Goal: Task Accomplishment & Management: Use online tool/utility

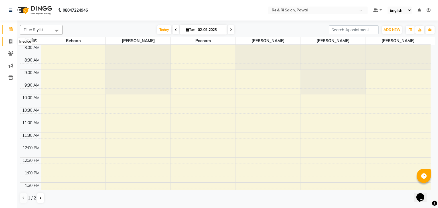
click at [11, 41] on icon at bounding box center [10, 41] width 3 height 4
select select "service"
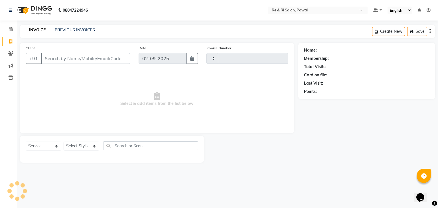
type input "2140"
select select "5364"
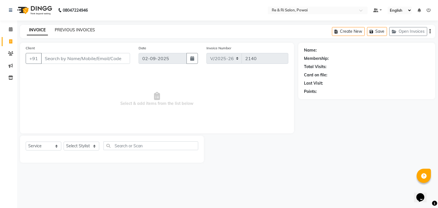
click at [62, 29] on link "PREVIOUS INVOICES" at bounding box center [75, 29] width 40 height 5
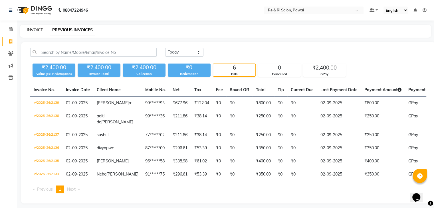
click at [32, 28] on link "INVOICE" at bounding box center [35, 29] width 16 height 5
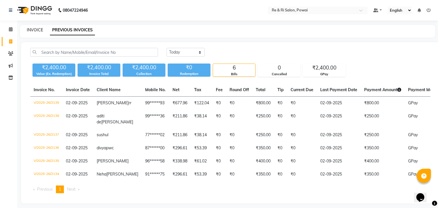
select select "service"
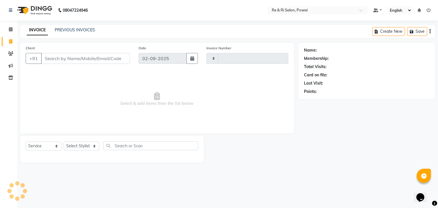
type input "2140"
select select "5364"
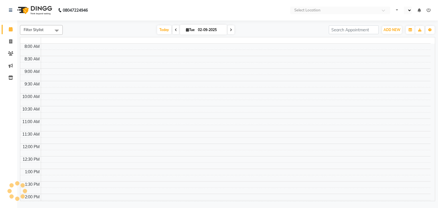
select select "en"
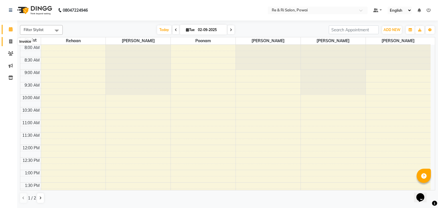
click at [10, 42] on icon at bounding box center [10, 41] width 3 height 4
select select "service"
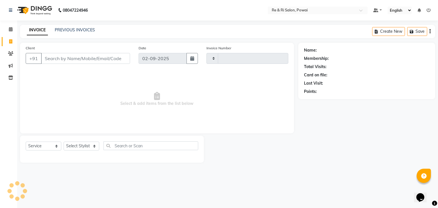
type input "2140"
select select "5364"
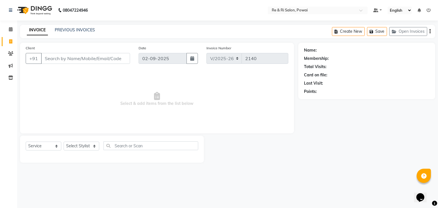
click at [46, 60] on input "Client" at bounding box center [85, 58] width 89 height 11
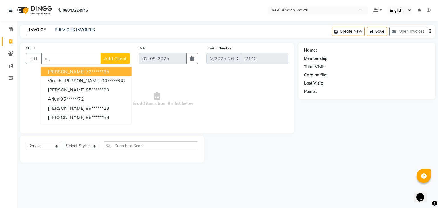
click at [72, 70] on span "arjun suman" at bounding box center [66, 72] width 37 height 6
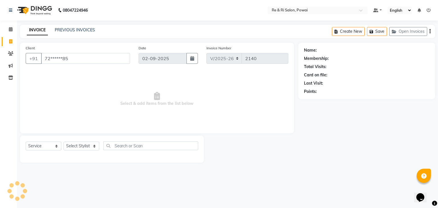
type input "72******85"
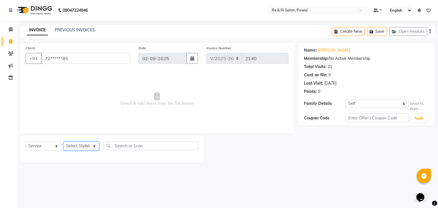
click at [95, 145] on select "Select Stylist ana Arbaaz Ayesha Danish Poonam Rehaan Salman Sandy" at bounding box center [82, 146] width 36 height 9
select select "35434"
click at [64, 142] on select "Select Stylist ana Arbaaz Ayesha Danish Poonam Rehaan Salman Sandy" at bounding box center [82, 146] width 36 height 9
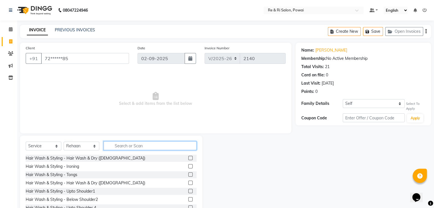
click at [120, 149] on input "text" at bounding box center [150, 145] width 93 height 9
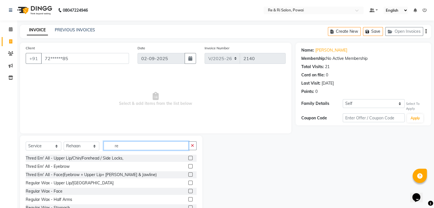
type input "r"
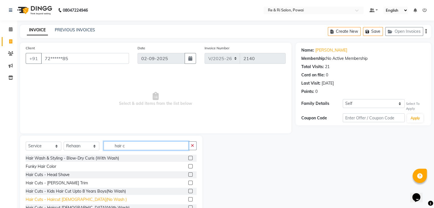
type input "hair c"
click at [72, 201] on div "Hair Cuts - Haircut Male(No Wash )" at bounding box center [76, 200] width 101 height 6
checkbox input "false"
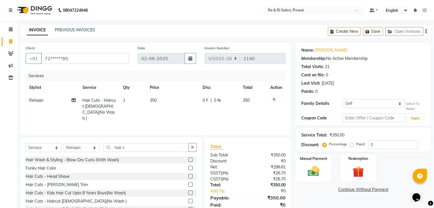
click at [203, 102] on span "0 F" at bounding box center [206, 101] width 6 height 6
select select "35434"
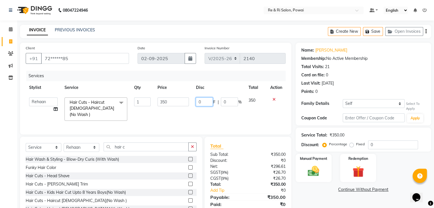
click at [205, 102] on input "0" at bounding box center [204, 102] width 17 height 9
type input "100"
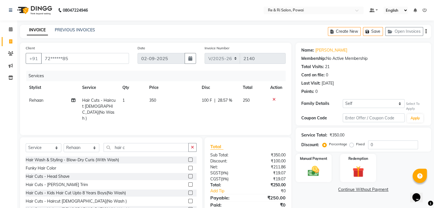
click at [201, 115] on div "Services Stylist Service Qty Price Disc Total Action Rehaan Hair Cuts - Haircut…" at bounding box center [156, 100] width 260 height 59
click at [315, 168] on img at bounding box center [313, 172] width 19 height 14
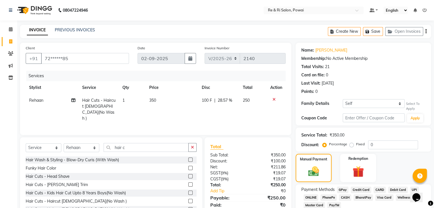
scroll to position [31, 0]
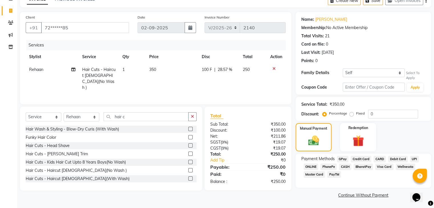
click at [342, 158] on span "GPay" at bounding box center [343, 159] width 12 height 7
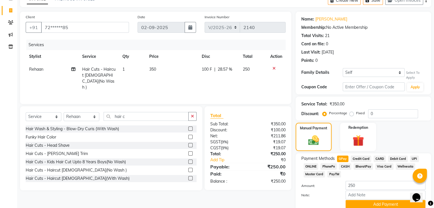
scroll to position [56, 0]
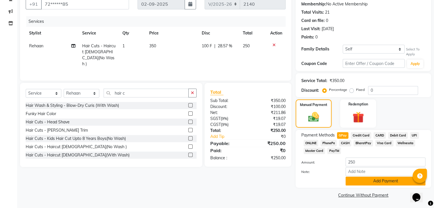
click at [381, 179] on button "Add Payment" at bounding box center [385, 181] width 80 height 9
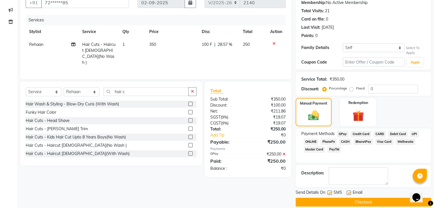
click at [348, 193] on label at bounding box center [349, 193] width 4 height 4
click at [348, 193] on input "checkbox" at bounding box center [349, 193] width 4 height 4
checkbox input "false"
click at [331, 193] on label at bounding box center [329, 193] width 4 height 4
click at [331, 193] on input "checkbox" at bounding box center [329, 193] width 4 height 4
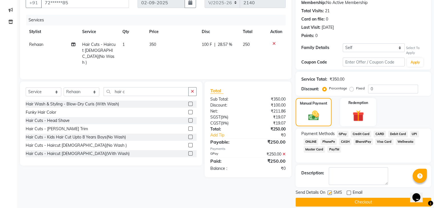
checkbox input "false"
click at [343, 144] on span "CASH" at bounding box center [345, 142] width 12 height 7
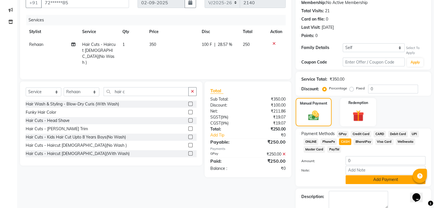
click at [358, 182] on button "Add Payment" at bounding box center [385, 179] width 80 height 9
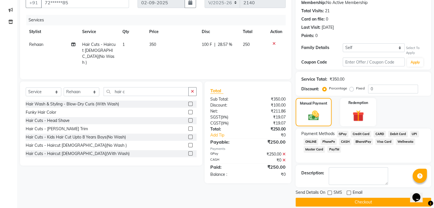
click at [349, 200] on button "Checkout" at bounding box center [362, 202] width 135 height 9
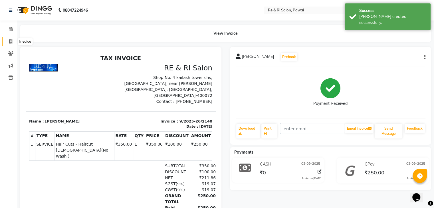
click at [8, 40] on span at bounding box center [11, 42] width 10 height 7
select select "service"
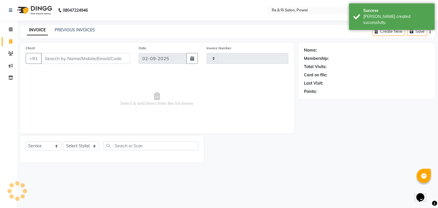
type input "2141"
select select "5364"
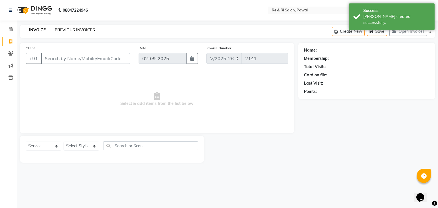
click at [68, 29] on link "PREVIOUS INVOICES" at bounding box center [75, 29] width 40 height 5
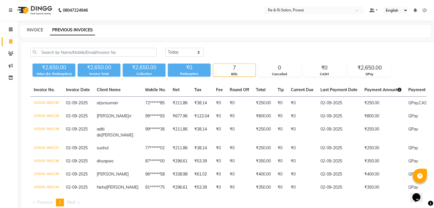
click at [31, 31] on link "INVOICE" at bounding box center [35, 29] width 16 height 5
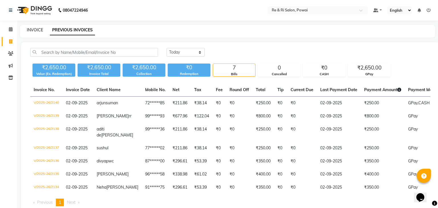
select select "service"
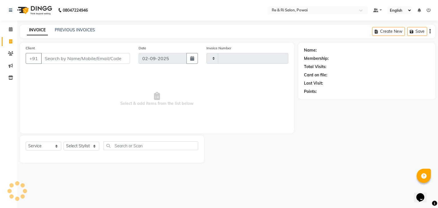
type input "2141"
select select "5364"
click at [64, 32] on link "PREVIOUS INVOICES" at bounding box center [75, 29] width 40 height 5
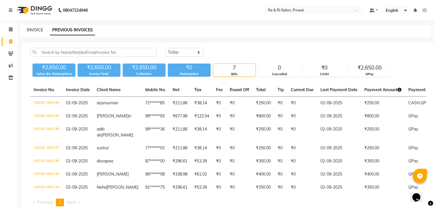
click at [35, 30] on link "INVOICE" at bounding box center [35, 29] width 16 height 5
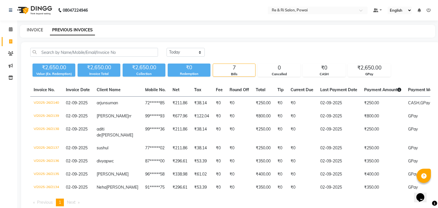
select select "5364"
select select "service"
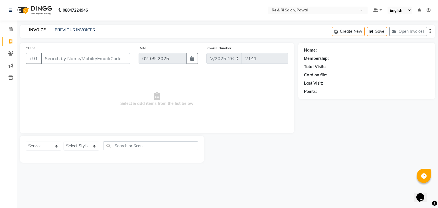
click at [51, 46] on div "Client +91" at bounding box center [77, 56] width 113 height 23
click at [52, 59] on input "Client" at bounding box center [85, 58] width 89 height 11
click at [52, 47] on div "Client +91" at bounding box center [77, 56] width 113 height 23
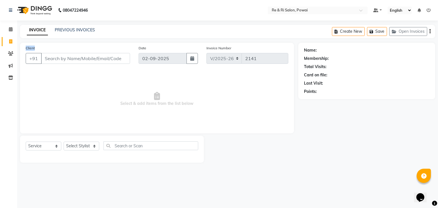
click at [52, 47] on div "Client +91" at bounding box center [77, 56] width 113 height 23
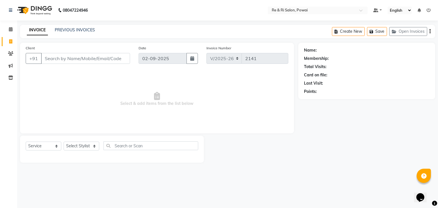
click at [64, 43] on div "Client +91 Date 02-09-2025 Invoice Number V/2025 V/2025-26 2141 Select & add it…" at bounding box center [157, 88] width 274 height 91
click at [75, 29] on link "PREVIOUS INVOICES" at bounding box center [75, 29] width 40 height 5
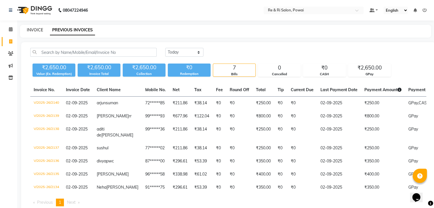
click at [36, 32] on link "INVOICE" at bounding box center [35, 29] width 16 height 5
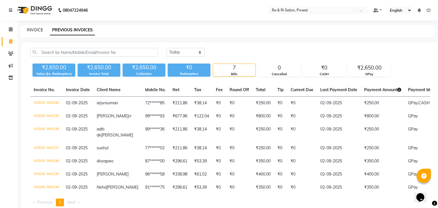
select select "service"
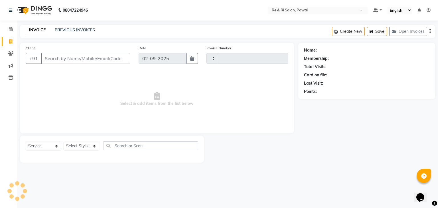
type input "2141"
select select "5364"
click at [54, 60] on input "Client" at bounding box center [85, 58] width 89 height 11
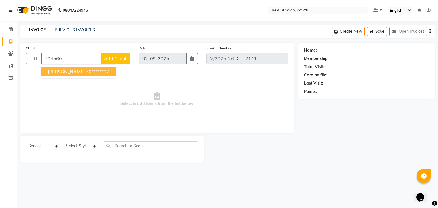
click at [59, 72] on span "akash mehta" at bounding box center [66, 72] width 37 height 6
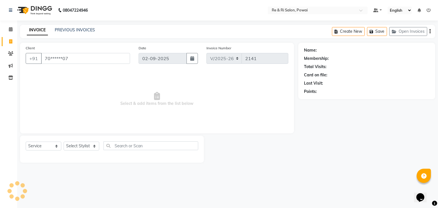
type input "70******07"
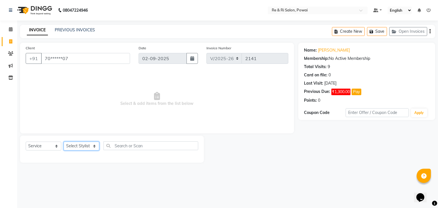
click at [95, 145] on select "Select Stylist ana Arbaaz Ayesha Danish Poonam Rehaan Salman Sandy" at bounding box center [82, 146] width 36 height 9
select select "63988"
click at [64, 142] on select "Select Stylist ana Arbaaz Ayesha Danish Poonam Rehaan Salman Sandy" at bounding box center [82, 146] width 36 height 9
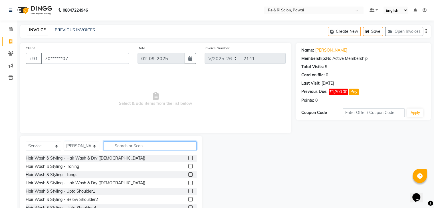
click at [121, 146] on input "text" at bounding box center [150, 145] width 93 height 9
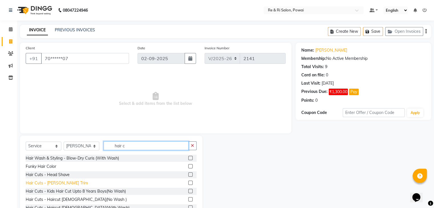
type input "hair c"
click at [48, 185] on div "Hair Cuts - Beard Trim" at bounding box center [57, 183] width 62 height 6
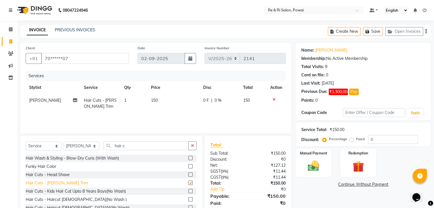
checkbox input "false"
click at [72, 201] on div "Hair Cuts - Haircut Male(No Wash )" at bounding box center [76, 200] width 101 height 6
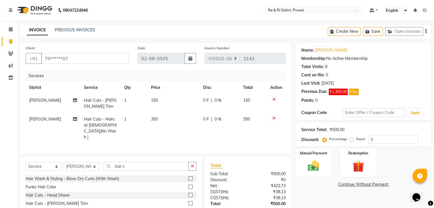
checkbox input "false"
click at [206, 119] on span "0 F" at bounding box center [206, 119] width 6 height 6
select select "63988"
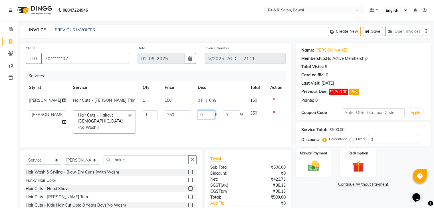
click at [206, 119] on input "0" at bounding box center [206, 114] width 17 height 9
type input "100"
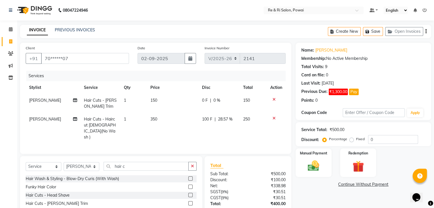
click at [205, 128] on td "100 F | 28.57 %" at bounding box center [219, 128] width 41 height 31
select select "63988"
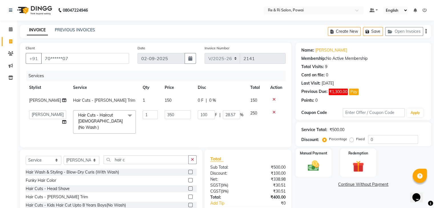
scroll to position [33, 0]
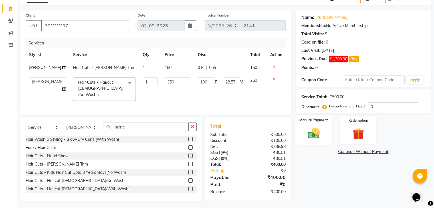
click at [316, 130] on img at bounding box center [313, 134] width 19 height 14
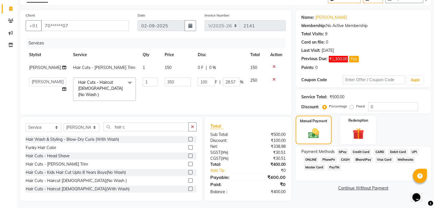
click at [344, 152] on span "GPay" at bounding box center [343, 152] width 12 height 7
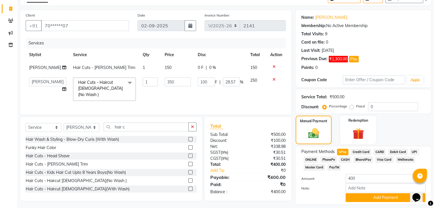
scroll to position [50, 0]
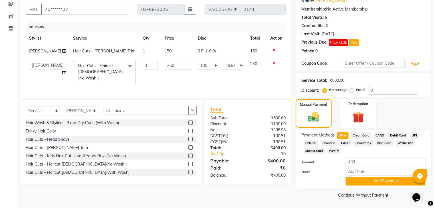
click at [343, 143] on span "CASH" at bounding box center [345, 143] width 12 height 7
click at [364, 184] on button "Add Payment" at bounding box center [385, 181] width 80 height 9
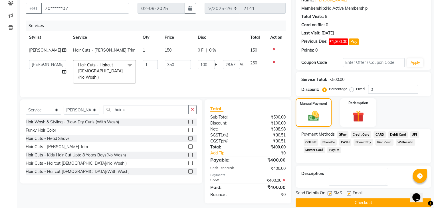
click at [329, 193] on label at bounding box center [329, 193] width 4 height 4
click at [329, 193] on input "checkbox" at bounding box center [329, 194] width 4 height 4
checkbox input "false"
click at [349, 193] on label at bounding box center [349, 193] width 4 height 4
click at [349, 193] on input "checkbox" at bounding box center [349, 194] width 4 height 4
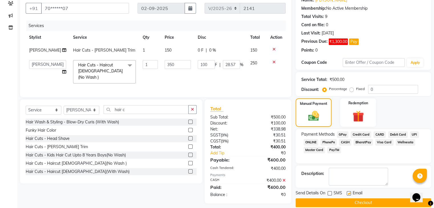
checkbox input "false"
click at [346, 202] on button "Checkout" at bounding box center [362, 203] width 135 height 9
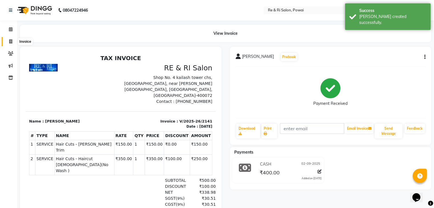
click at [8, 41] on span at bounding box center [11, 42] width 10 height 7
select select "service"
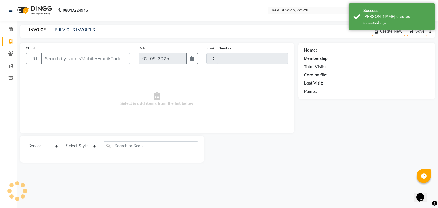
type input "2142"
select select "5364"
click at [66, 29] on link "PREVIOUS INVOICES" at bounding box center [75, 29] width 40 height 5
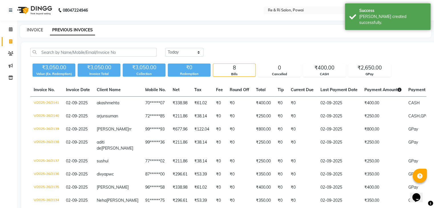
click at [33, 30] on link "INVOICE" at bounding box center [35, 29] width 16 height 5
select select "service"
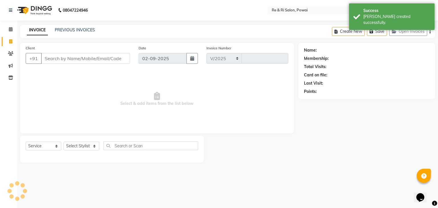
select select "5364"
type input "2142"
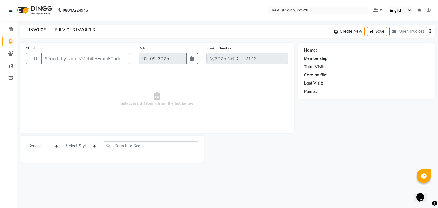
click at [59, 29] on link "PREVIOUS INVOICES" at bounding box center [75, 29] width 40 height 5
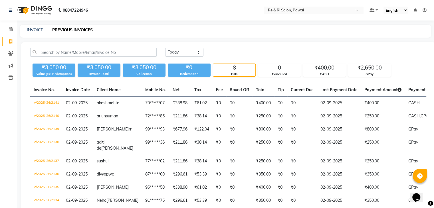
click at [35, 33] on div "INVOICE PREVIOUS INVOICES" at bounding box center [225, 31] width 411 height 13
click at [37, 29] on link "INVOICE" at bounding box center [35, 29] width 16 height 5
select select "service"
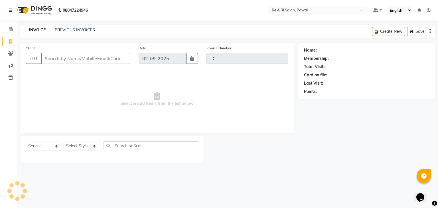
type input "2142"
select select "5364"
